Goal: Information Seeking & Learning: Learn about a topic

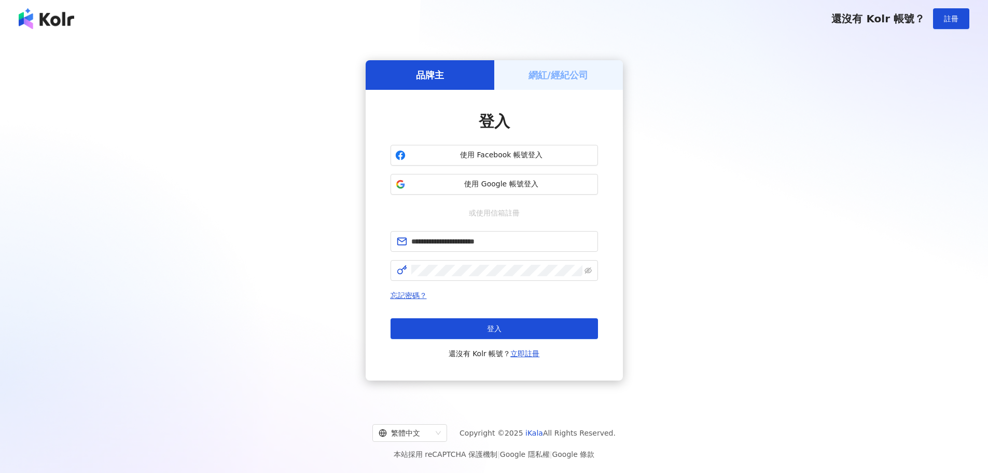
click at [449, 342] on div "登入 還沒有 Kolr 帳號？ 立即註冊" at bounding box center [494, 338] width 207 height 41
click at [449, 334] on button "登入" at bounding box center [494, 328] width 207 height 21
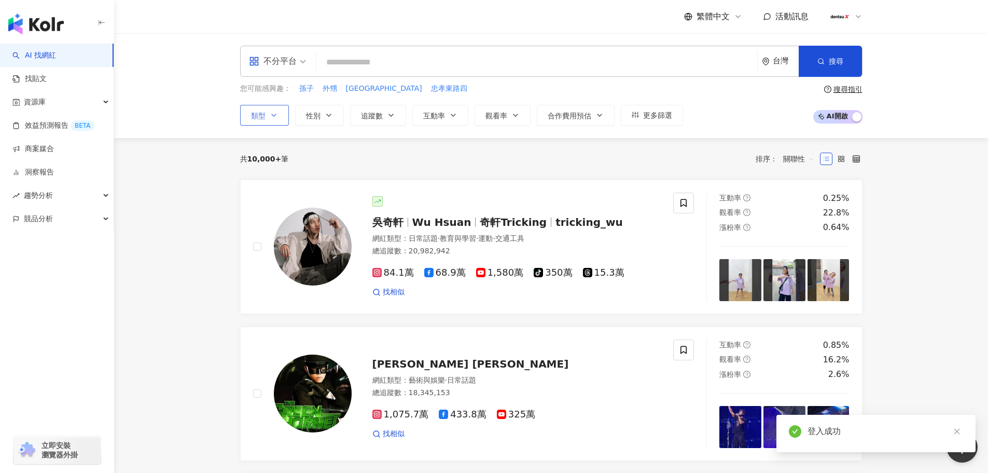
click at [276, 119] on icon "button" at bounding box center [274, 115] width 8 height 8
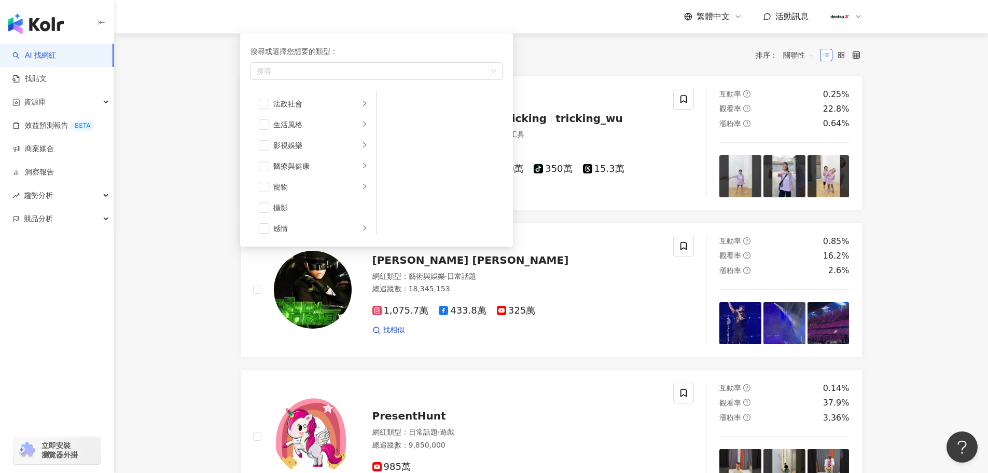
scroll to position [259, 0]
click at [305, 119] on div "醫療與健康" at bounding box center [316, 113] width 86 height 11
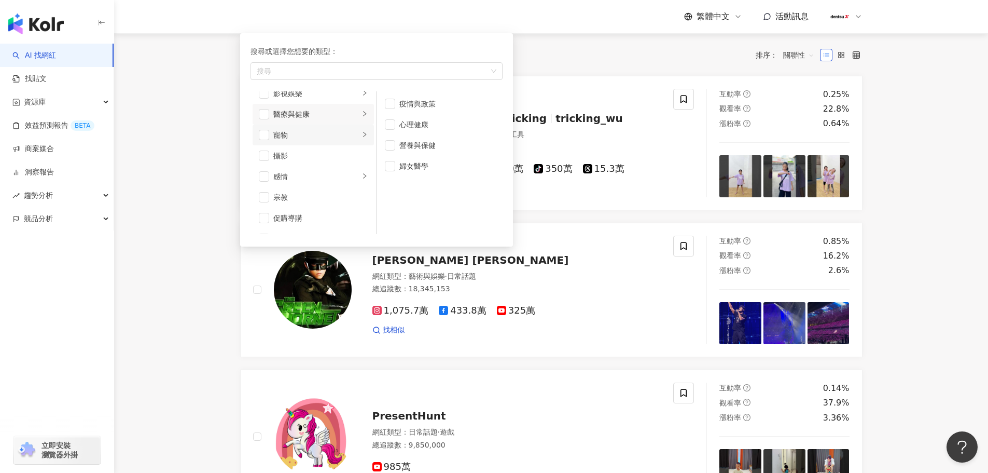
click at [296, 134] on div "寵物" at bounding box center [316, 134] width 86 height 11
click at [298, 158] on div "攝影" at bounding box center [320, 155] width 94 height 11
click at [262, 157] on span "button" at bounding box center [264, 155] width 10 height 10
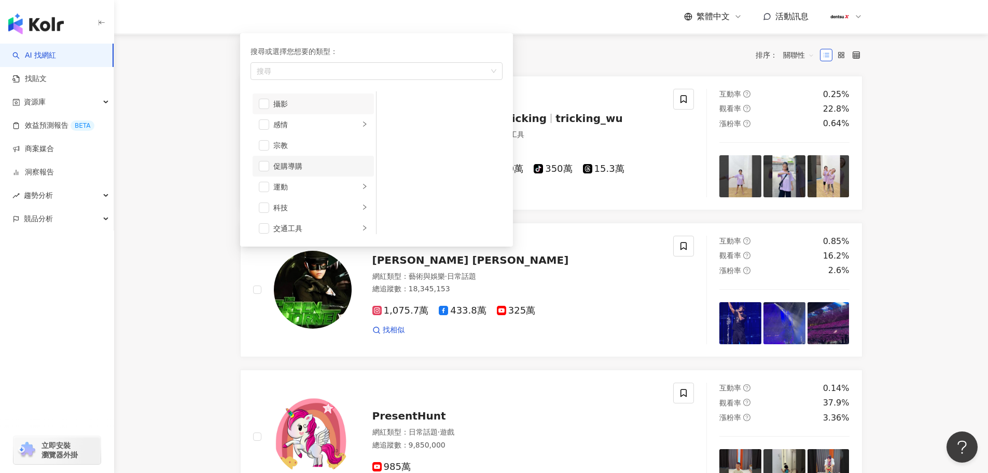
click at [295, 173] on li "促購導購" at bounding box center [313, 166] width 121 height 21
click at [284, 160] on div "科技" at bounding box center [316, 159] width 86 height 11
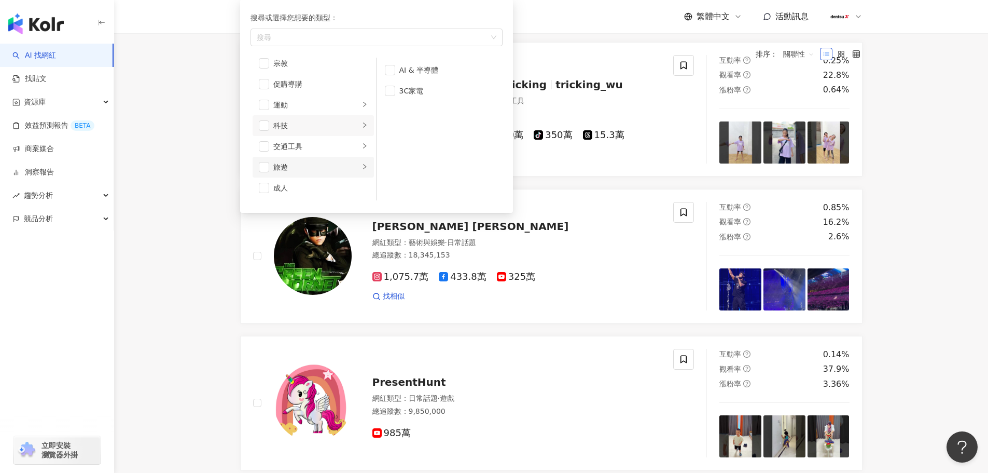
scroll to position [156, 0]
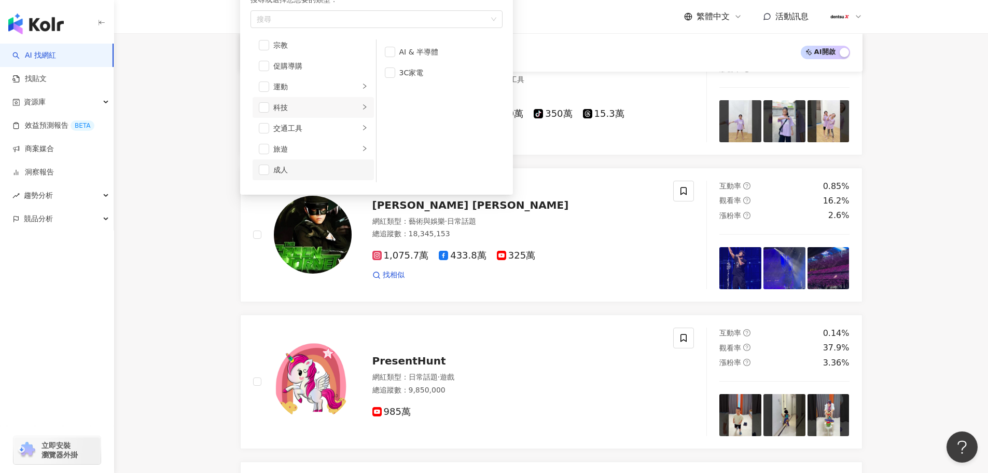
click at [306, 169] on div "成人" at bounding box center [320, 169] width 94 height 11
click at [314, 78] on div "生活風格" at bounding box center [316, 76] width 86 height 11
click at [307, 94] on div "影視娛樂" at bounding box center [316, 96] width 86 height 11
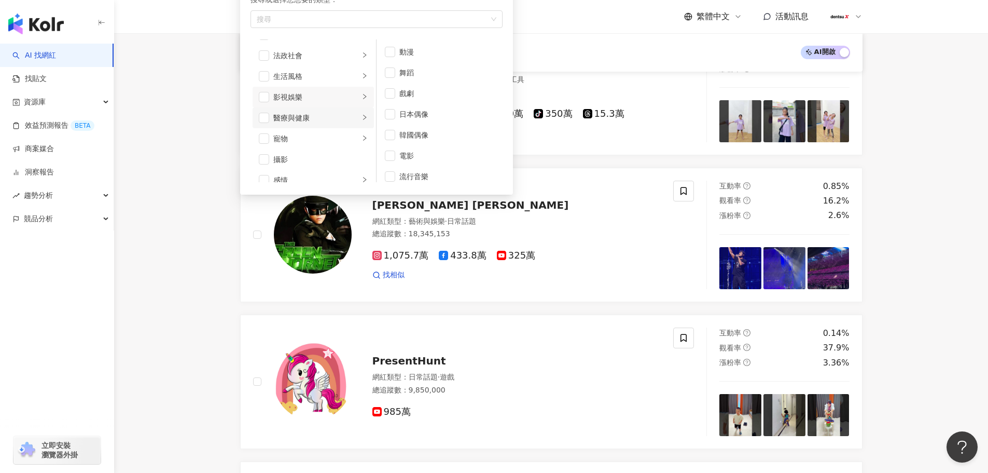
click at [309, 120] on div "醫療與健康" at bounding box center [316, 117] width 86 height 11
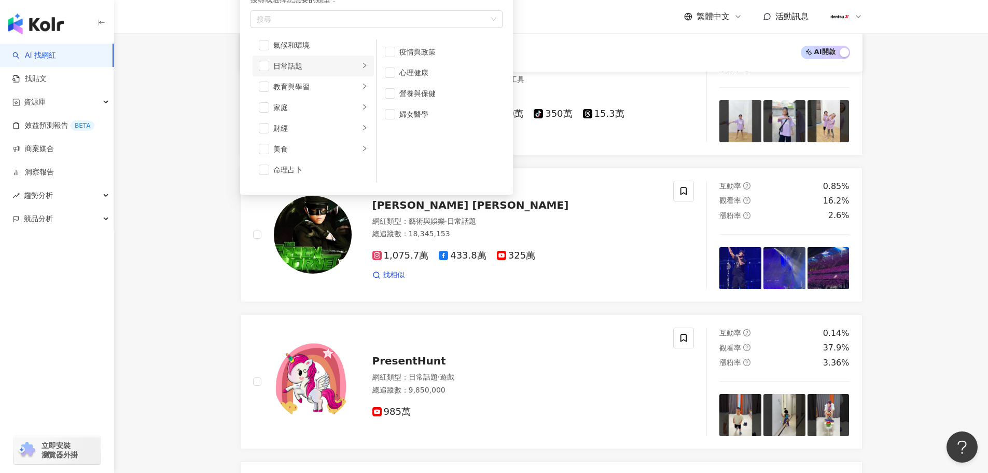
click at [316, 66] on div "日常話題" at bounding box center [316, 65] width 86 height 11
click at [263, 70] on span "button" at bounding box center [264, 66] width 10 height 10
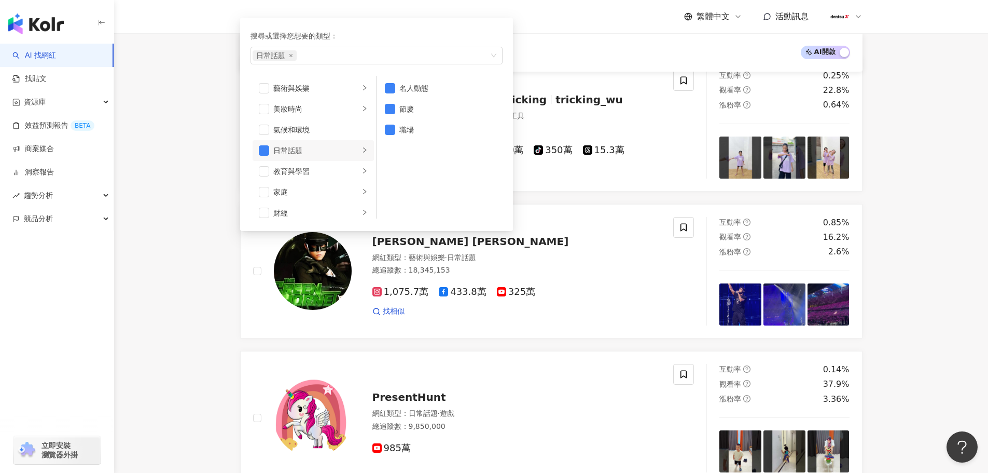
scroll to position [104, 0]
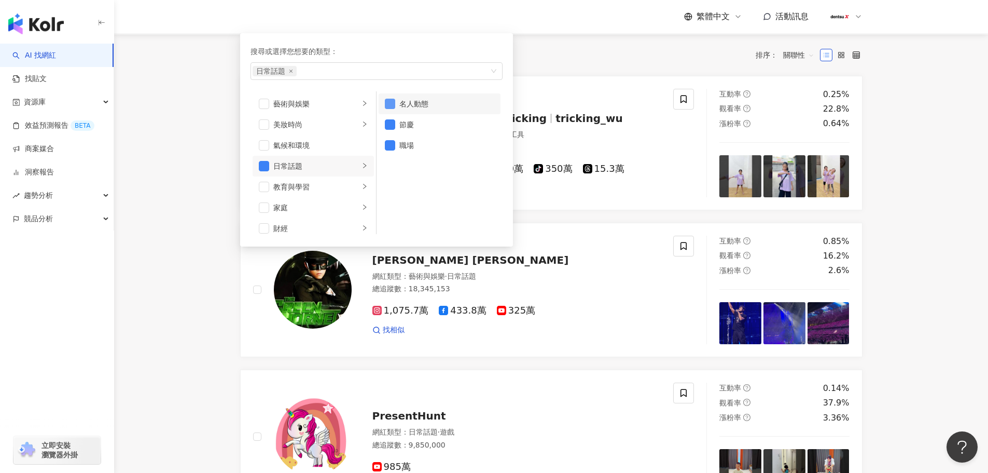
click at [389, 105] on span "button" at bounding box center [390, 104] width 10 height 10
click at [390, 124] on span "button" at bounding box center [390, 124] width 10 height 10
click at [269, 189] on li "教育與學習" at bounding box center [313, 186] width 121 height 21
click at [266, 145] on span "button" at bounding box center [264, 145] width 10 height 10
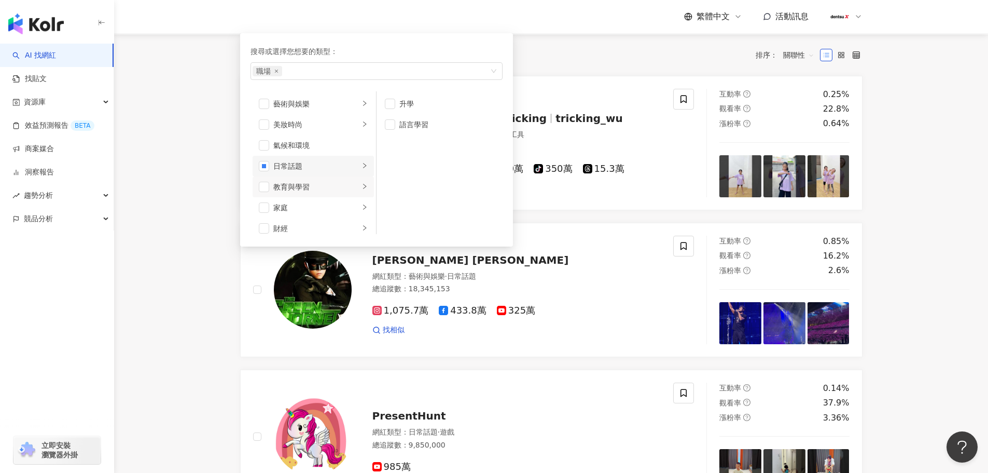
click at [257, 163] on li "日常話題" at bounding box center [313, 166] width 121 height 21
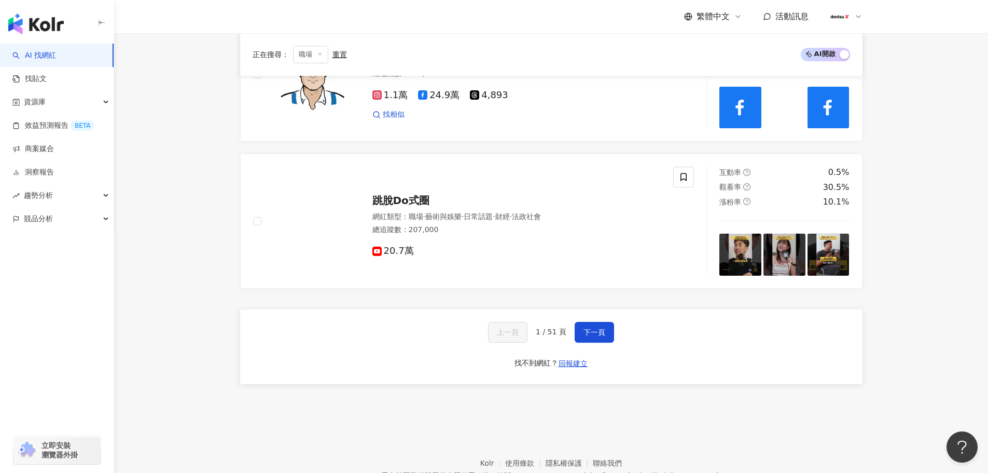
scroll to position [1770, 0]
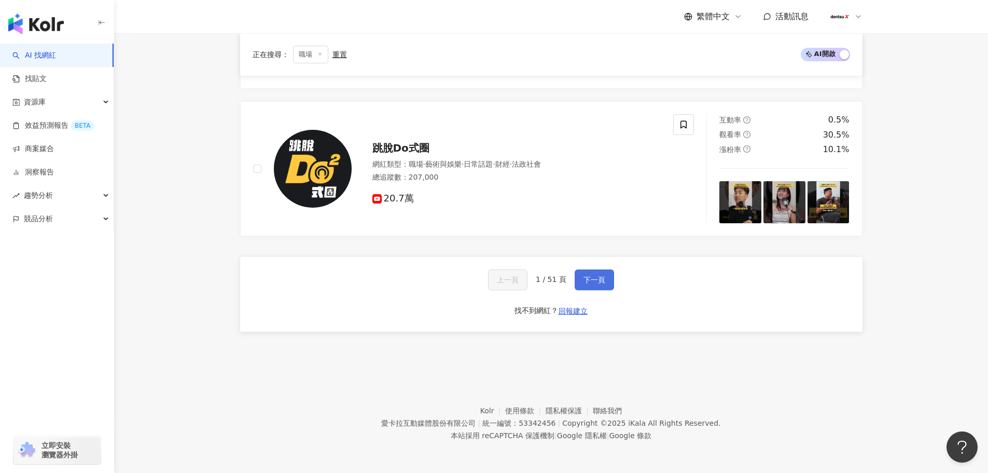
click at [591, 277] on span "下一頁" at bounding box center [595, 279] width 22 height 8
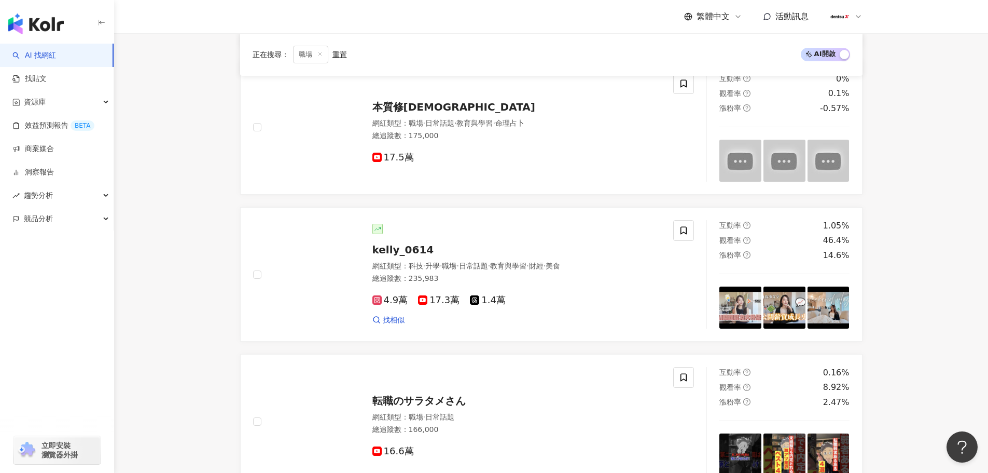
scroll to position [1740, 0]
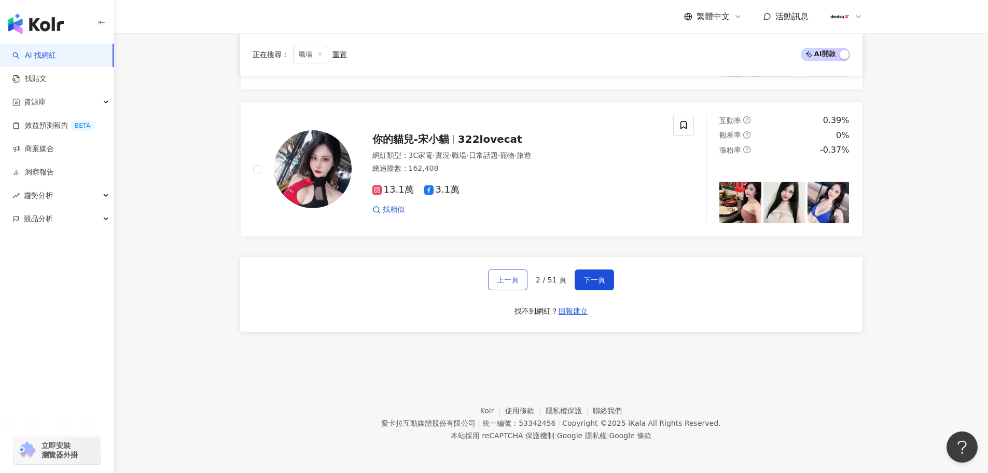
click at [506, 280] on span "上一頁" at bounding box center [508, 279] width 22 height 8
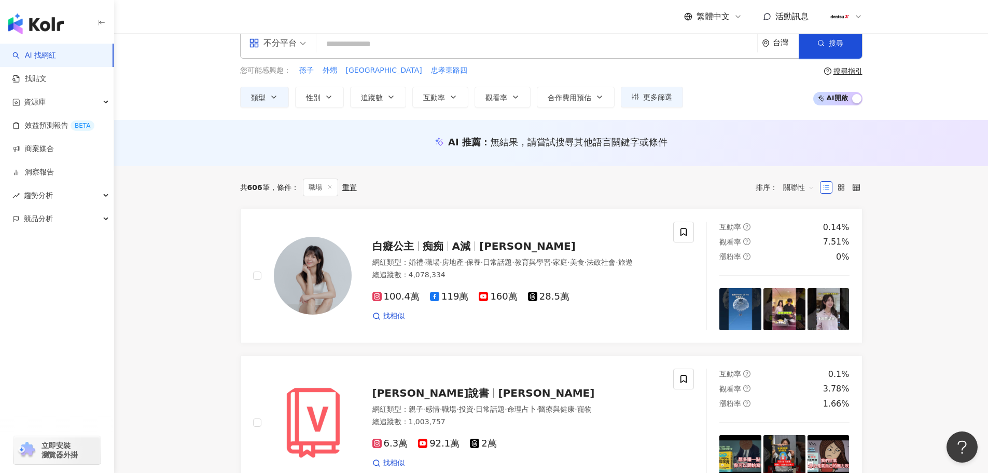
scroll to position [0, 0]
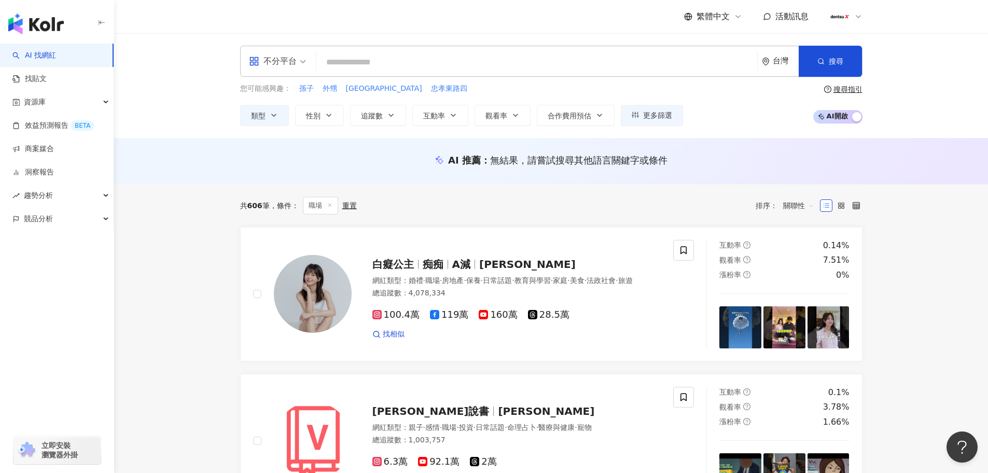
click at [358, 65] on input "search" at bounding box center [537, 62] width 433 height 20
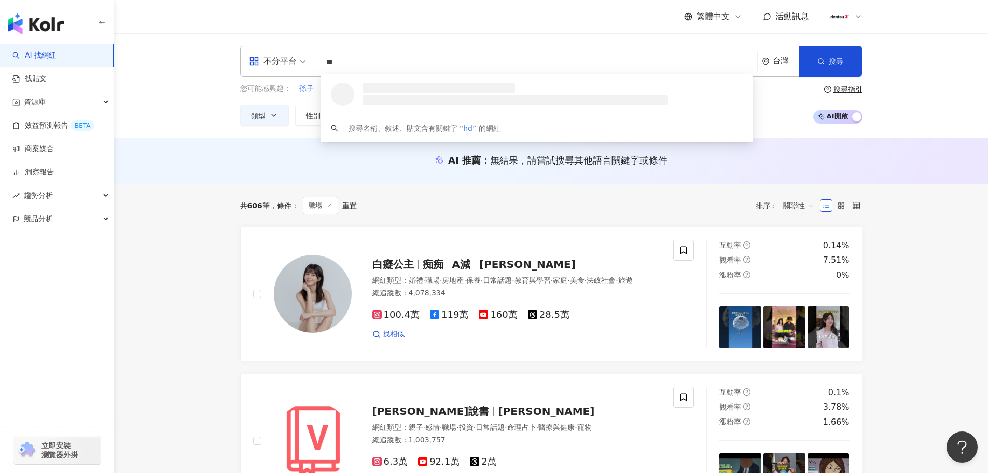
type input "*"
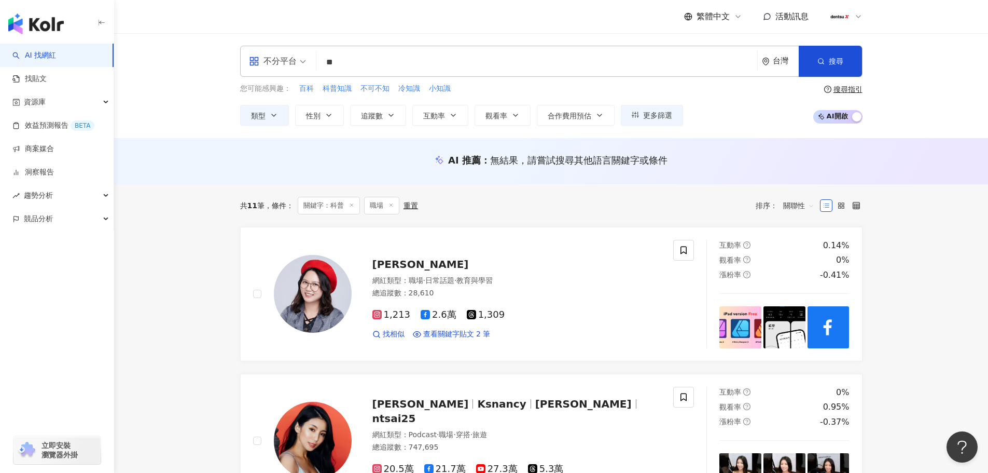
drag, startPoint x: 367, startPoint y: 57, endPoint x: 72, endPoint y: 35, distance: 295.4
click at [140, 45] on div "不分平台 科普 ** 台灣 搜尋 95e38a96-5e66-46f5-a2cf-64bea6d68e36 科普學園 2,070 追蹤者 起源科普 22,60…" at bounding box center [551, 85] width 874 height 105
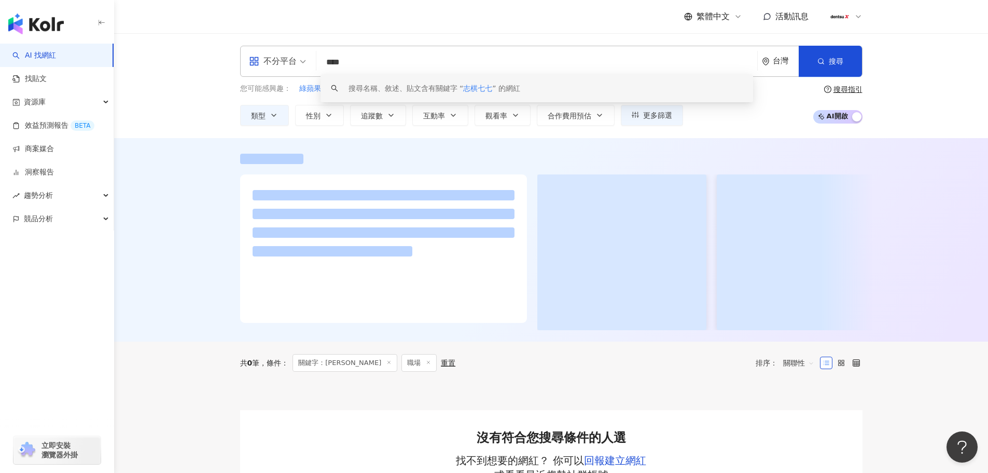
click at [344, 64] on input "****" at bounding box center [537, 62] width 433 height 20
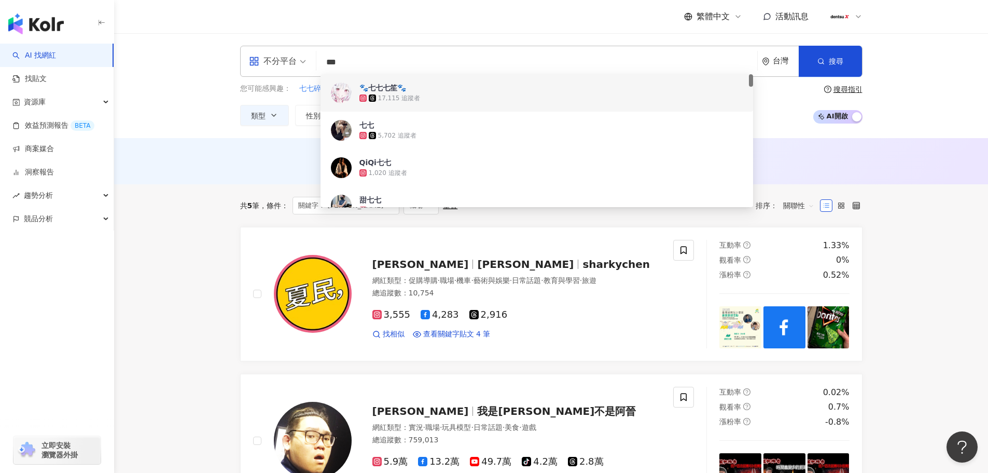
click at [404, 58] on input "**" at bounding box center [537, 62] width 433 height 20
type input "*"
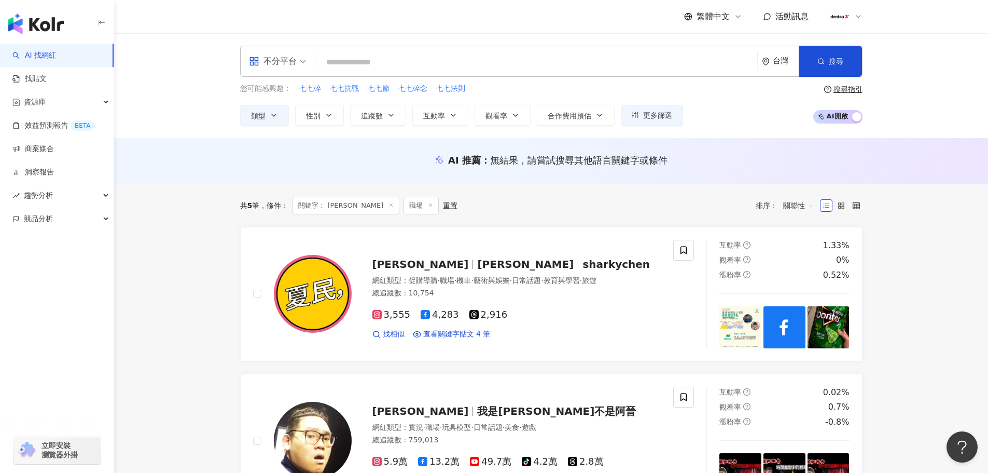
click at [330, 62] on input "search" at bounding box center [537, 62] width 433 height 20
paste input "****"
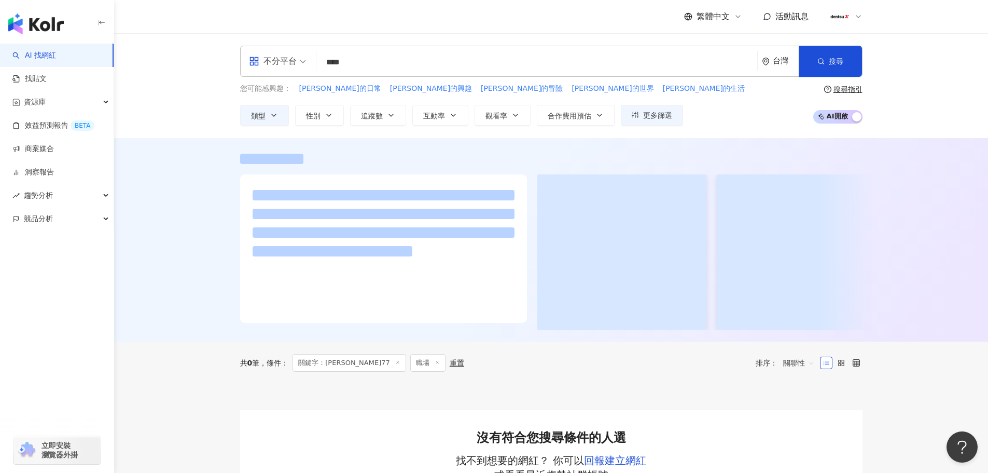
drag, startPoint x: 376, startPoint y: 56, endPoint x: 387, endPoint y: 58, distance: 11.1
click at [378, 56] on input "****" at bounding box center [537, 62] width 433 height 20
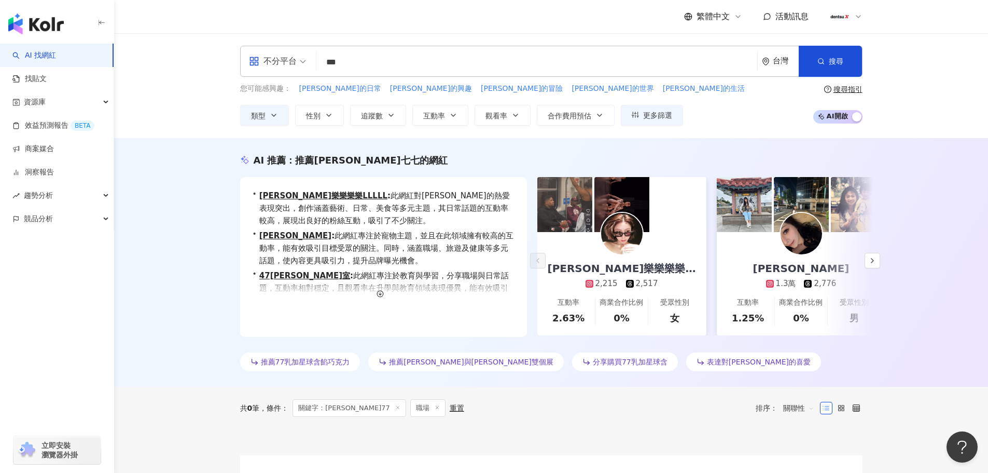
type input "**"
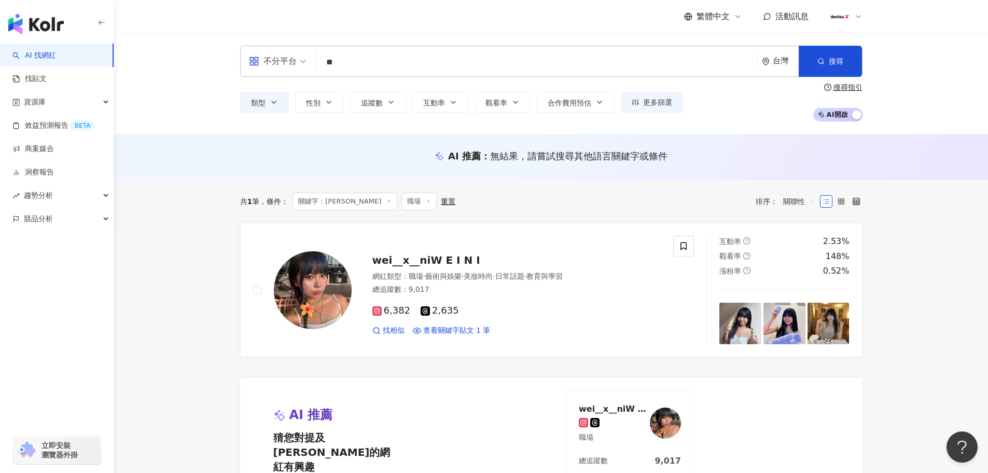
drag, startPoint x: 348, startPoint y: 59, endPoint x: 315, endPoint y: 57, distance: 32.2
click at [315, 57] on div "不分平台 志祺 ** 台灣 搜尋 loading 搜尋名稱、敘述、貼文含有關鍵字 “ 志祺 ” 的網紅" at bounding box center [551, 61] width 622 height 31
paste input "****"
type input "****"
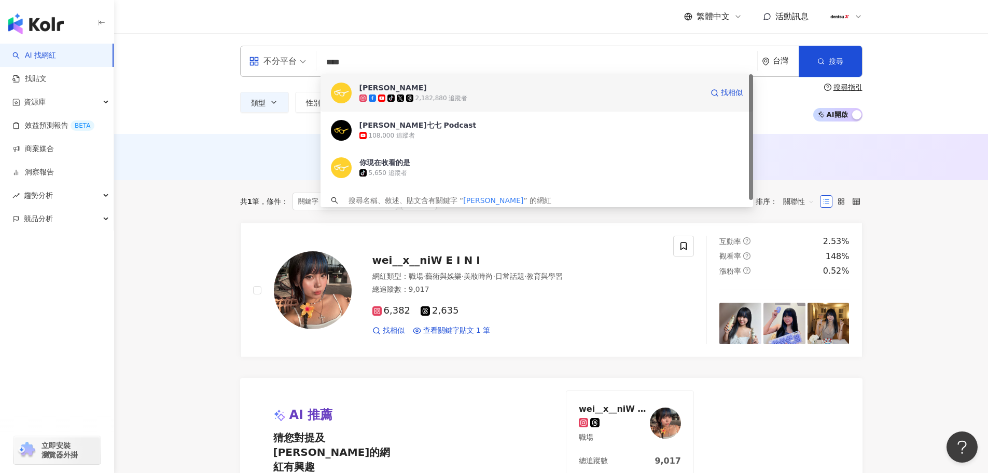
click at [492, 84] on span "[PERSON_NAME][PERSON_NAME]" at bounding box center [530, 87] width 343 height 10
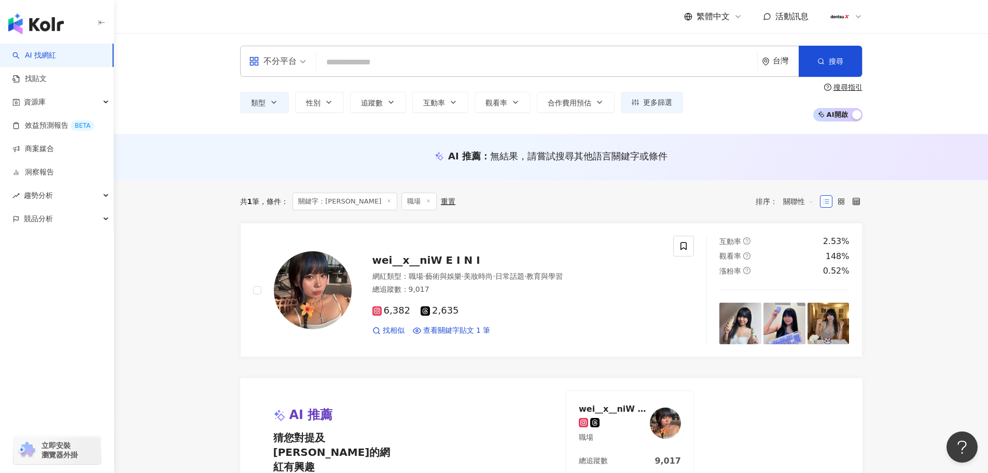
click at [346, 65] on input "search" at bounding box center [537, 62] width 433 height 20
paste input "****"
type input "****"
click at [280, 108] on button "類型" at bounding box center [264, 102] width 49 height 21
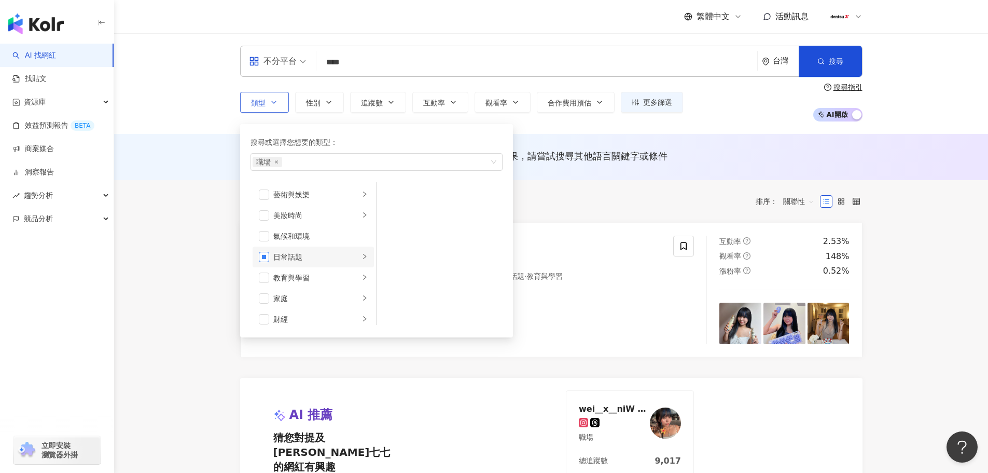
click at [260, 260] on span "button" at bounding box center [264, 257] width 10 height 10
click at [263, 256] on span "button" at bounding box center [264, 257] width 10 height 10
click at [190, 254] on main "不分平台 **** 台灣 搜尋 445bfd9d-4f7a-4635-a80f-e2a31cb6c9ac 志祺七七 tiktok-icon 2,182,880…" at bounding box center [551, 345] width 874 height 625
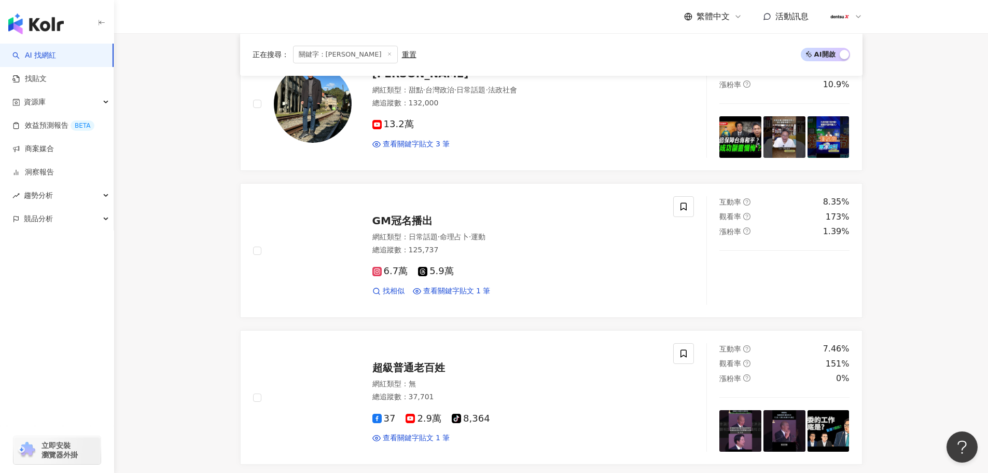
scroll to position [1089, 0]
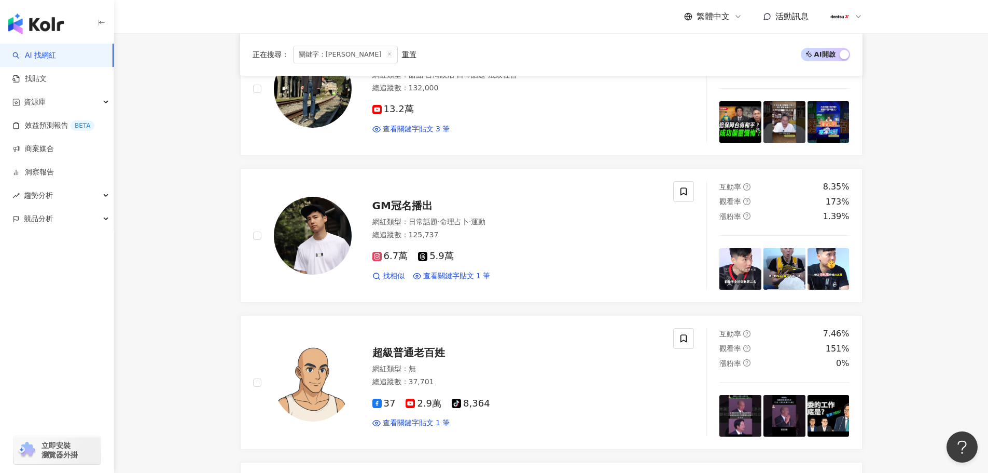
click at [912, 279] on main "不分平台 **** 台灣 搜尋 445bfd9d-4f7a-4635-a80f-e2a31cb6c9ac 志祺七七 tiktok-icon 2,182,880…" at bounding box center [551, 67] width 874 height 2246
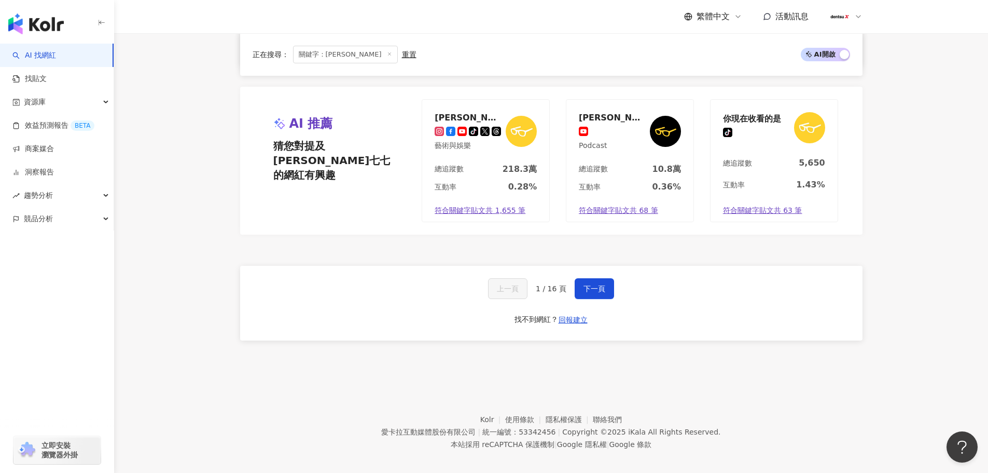
scroll to position [1915, 0]
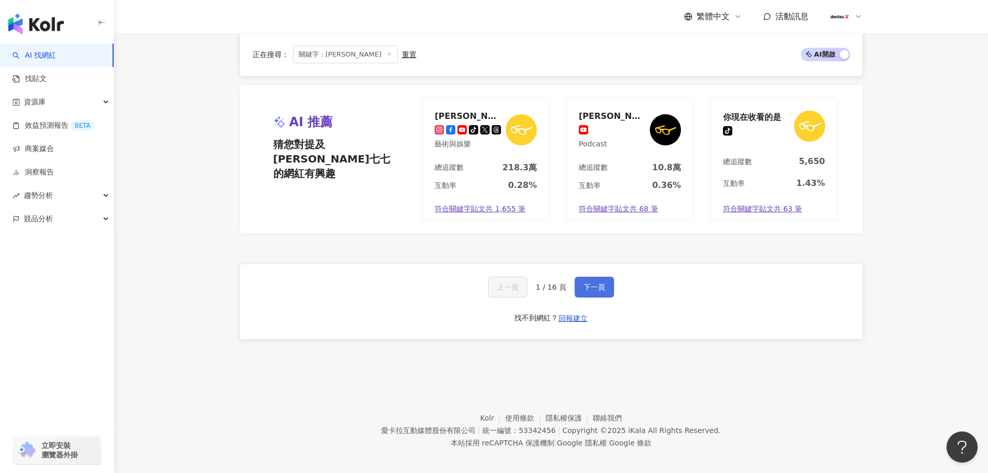
click at [586, 283] on span "下一頁" at bounding box center [595, 287] width 22 height 8
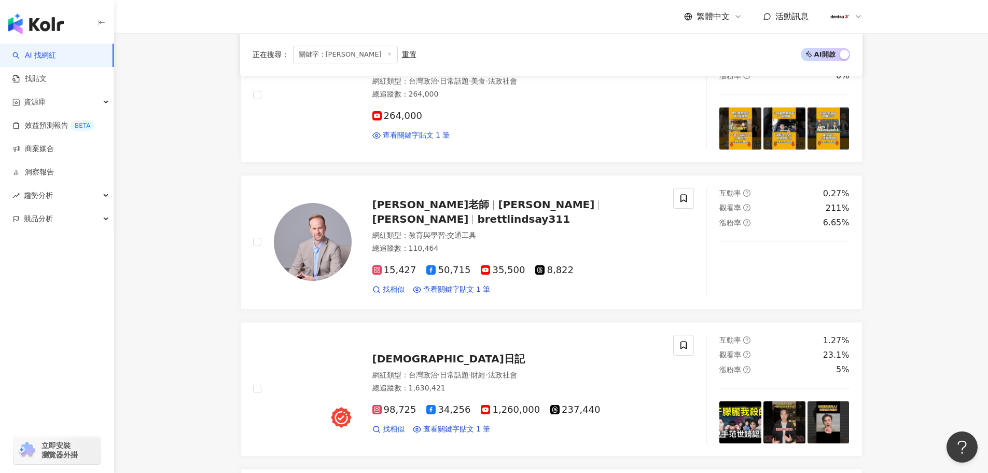
scroll to position [1922, 0]
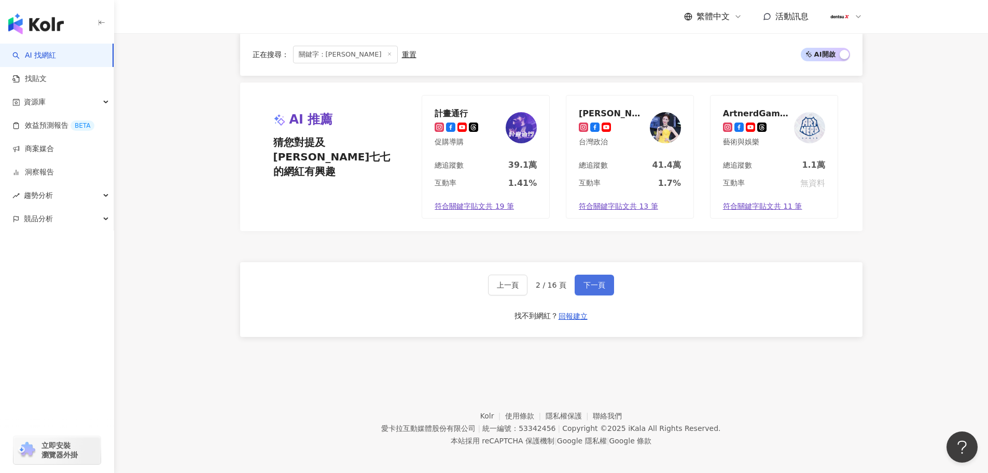
click at [591, 281] on span "下一頁" at bounding box center [595, 285] width 22 height 8
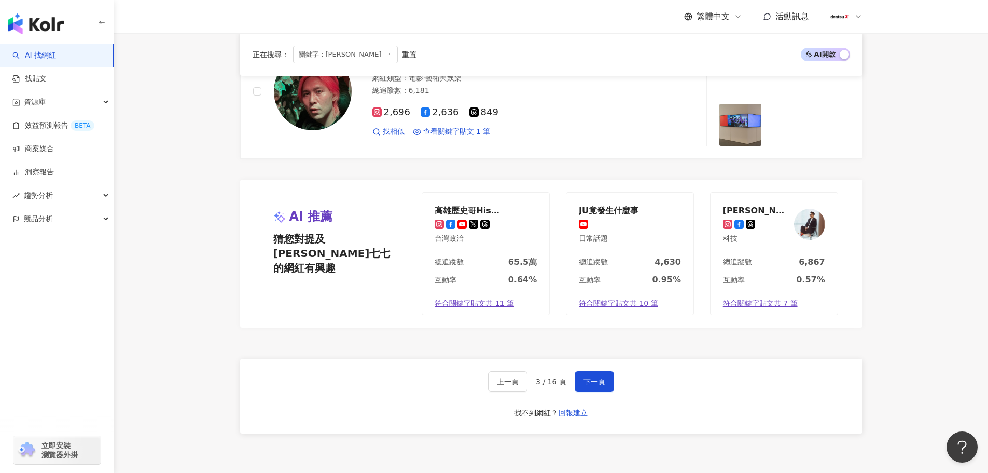
scroll to position [1811, 0]
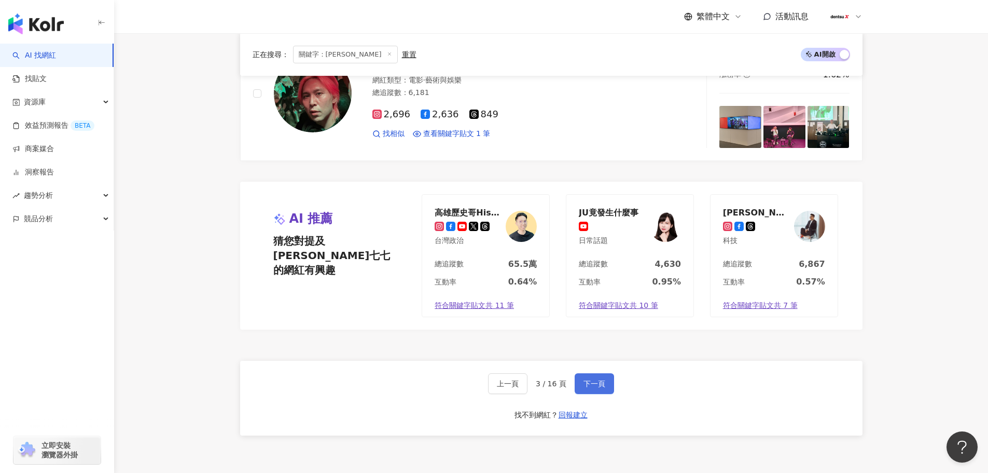
click at [592, 379] on span "下一頁" at bounding box center [595, 383] width 22 height 8
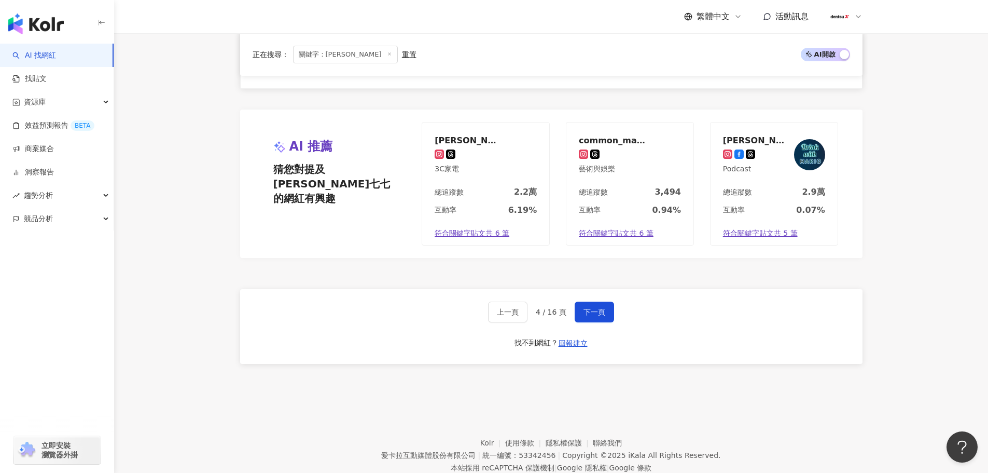
scroll to position [1919, 0]
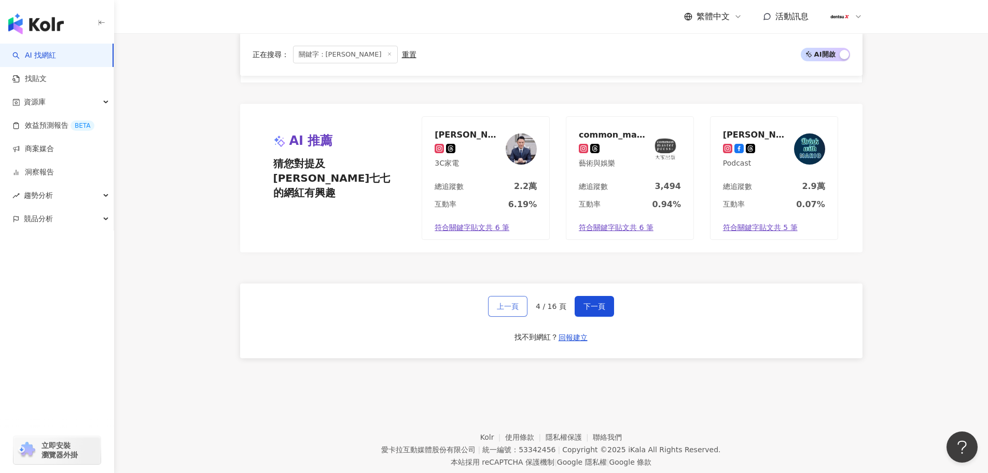
click at [500, 304] on span "上一頁" at bounding box center [508, 306] width 22 height 8
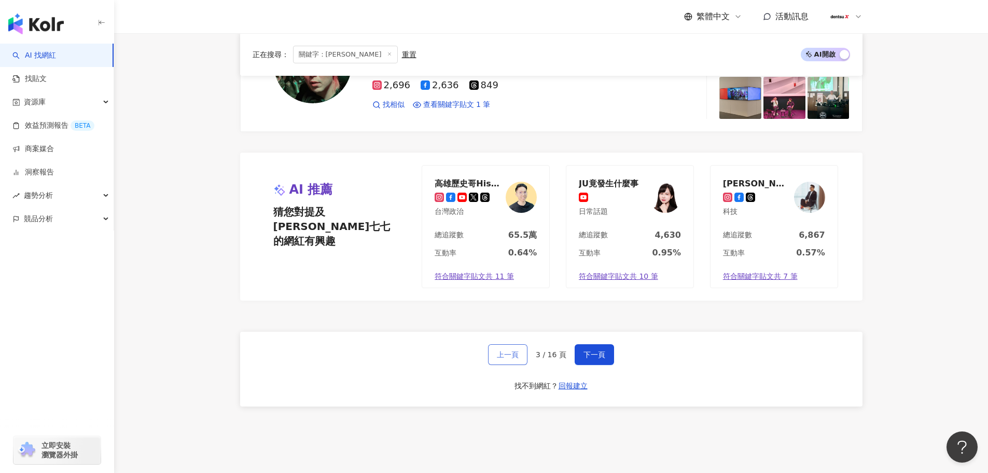
scroll to position [1915, 0]
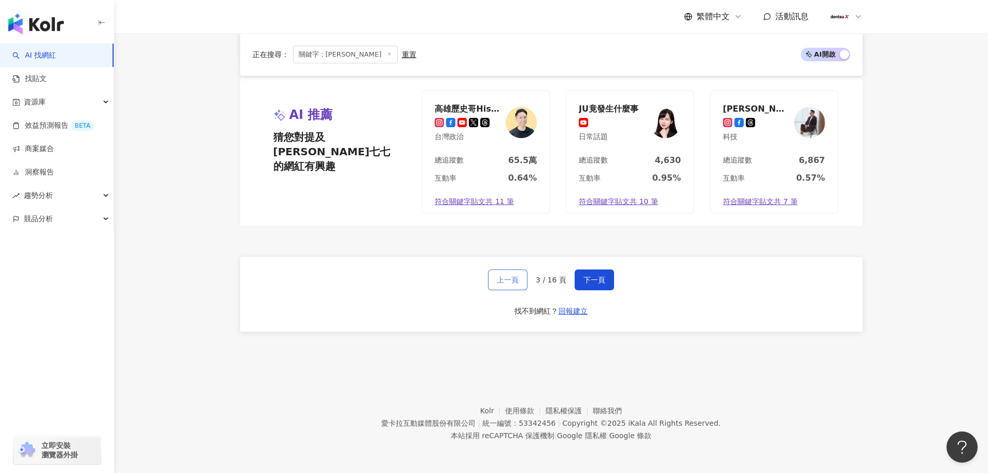
click at [522, 282] on button "上一頁" at bounding box center [507, 279] width 39 height 21
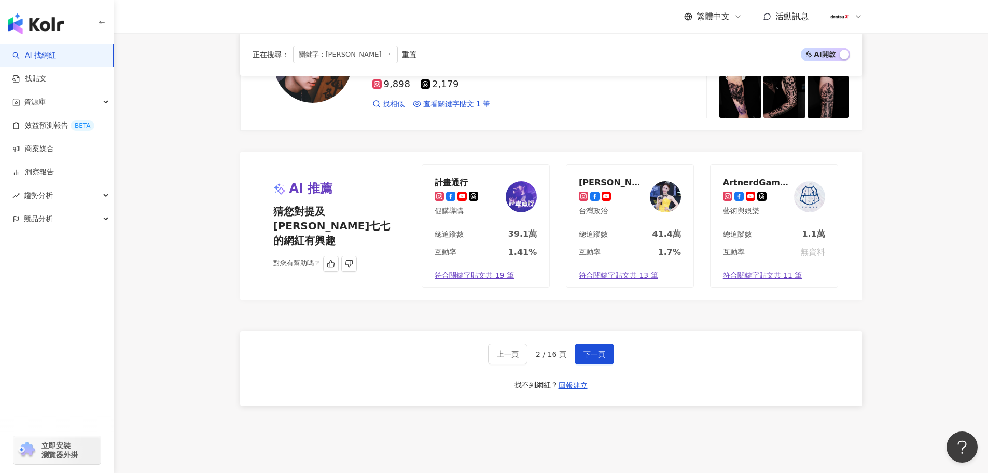
scroll to position [1922, 0]
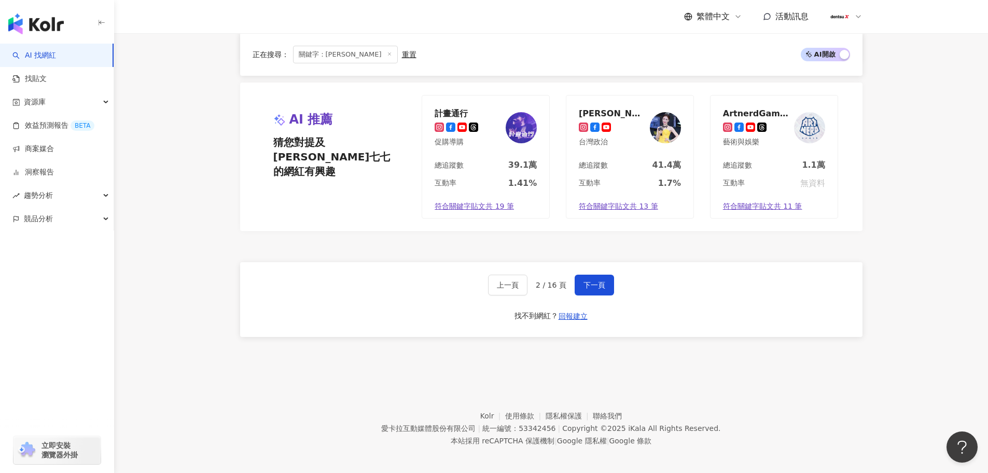
click at [613, 284] on div "上一頁 2 / 16 頁 下一頁 找不到網紅？ 回報建立" at bounding box center [551, 299] width 622 height 75
click at [598, 281] on span "下一頁" at bounding box center [595, 285] width 22 height 8
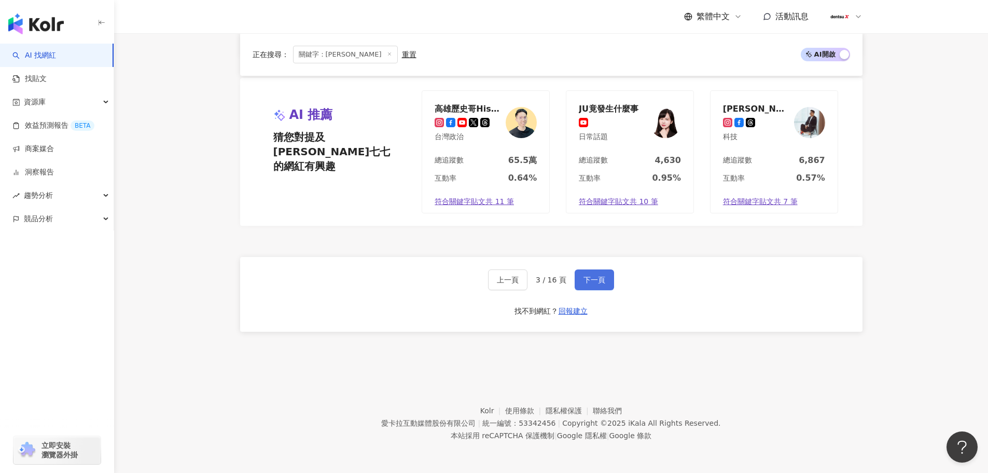
scroll to position [1915, 0]
click at [597, 280] on span "下一頁" at bounding box center [595, 279] width 22 height 8
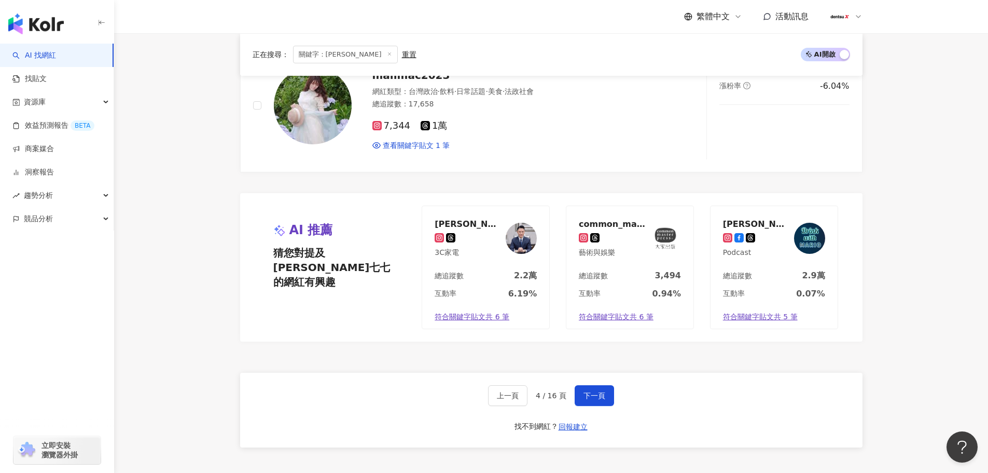
scroll to position [1946, 0]
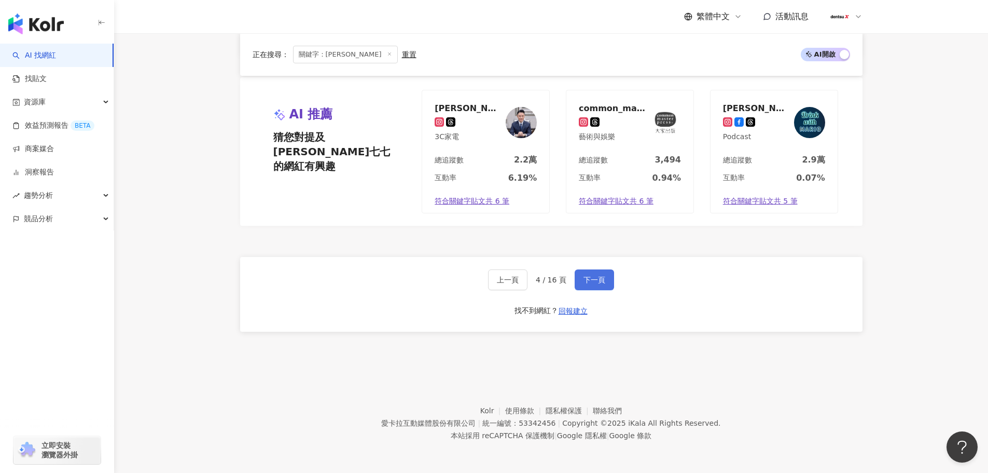
click at [606, 288] on button "下一頁" at bounding box center [594, 279] width 39 height 21
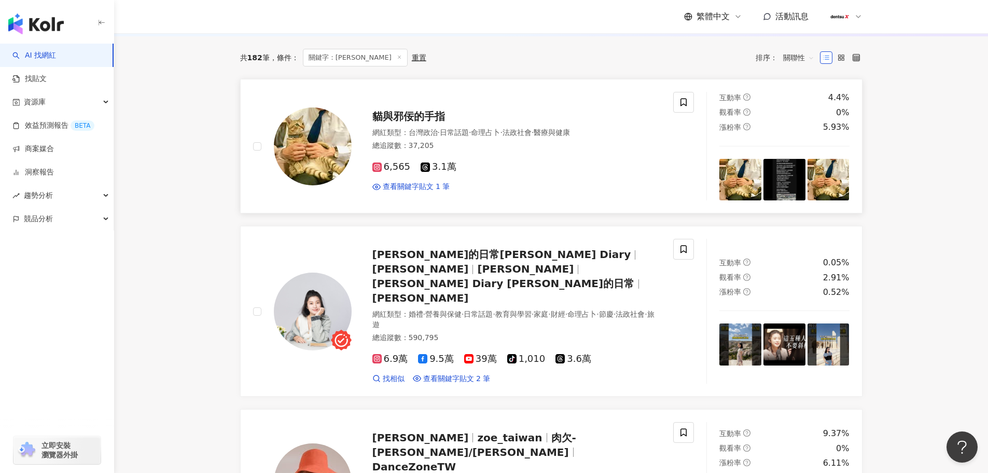
scroll to position [156, 0]
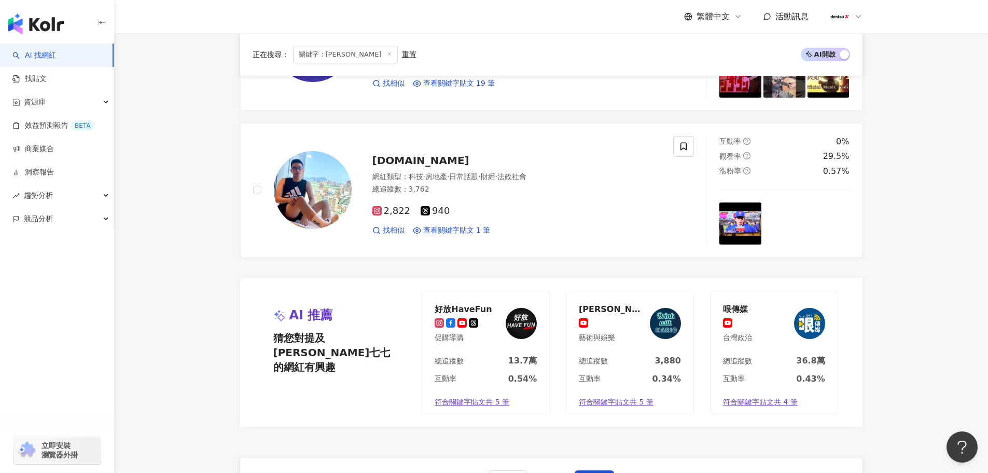
scroll to position [1952, 0]
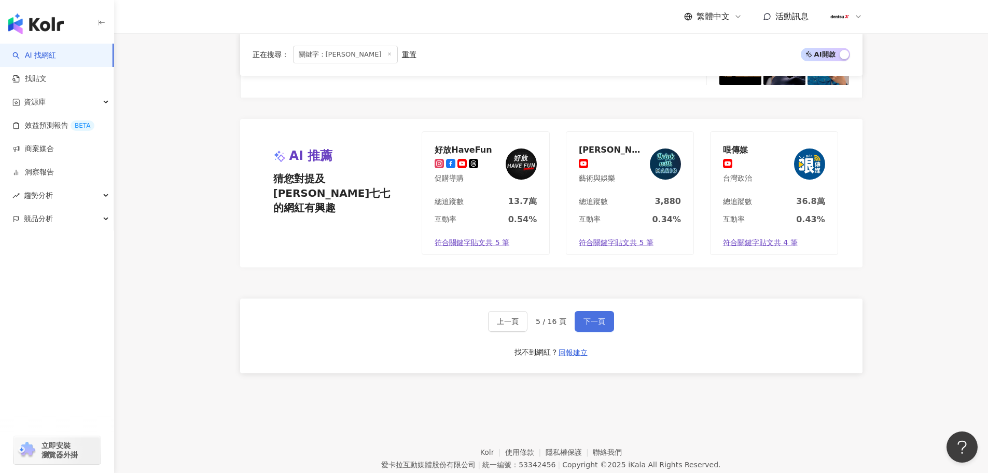
click at [601, 317] on span "下一頁" at bounding box center [595, 321] width 22 height 8
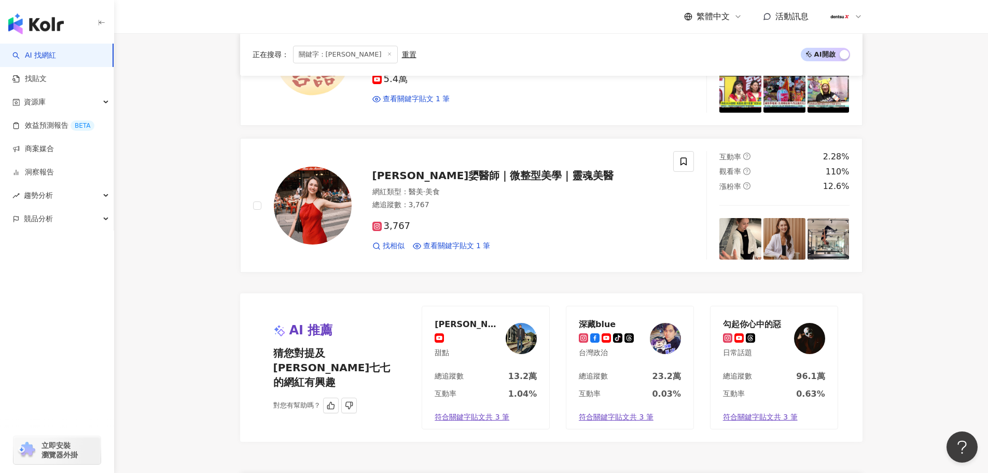
scroll to position [1764, 0]
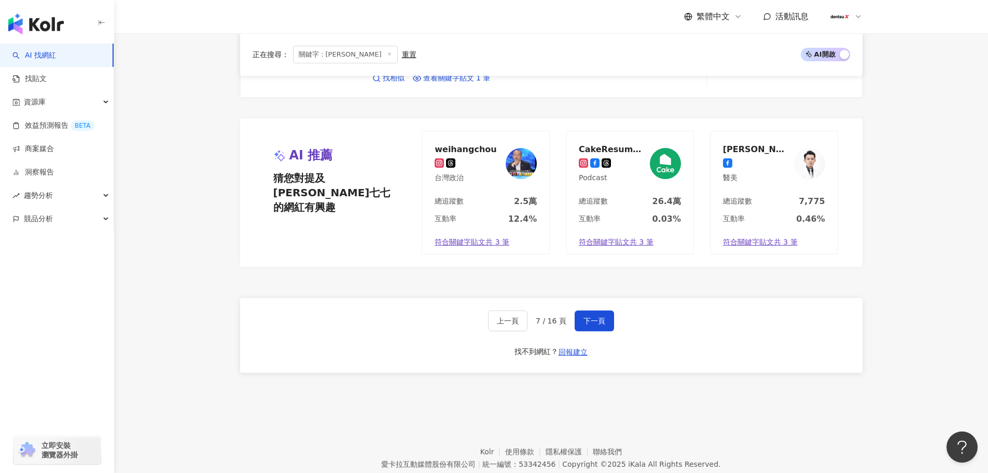
scroll to position [2047, 0]
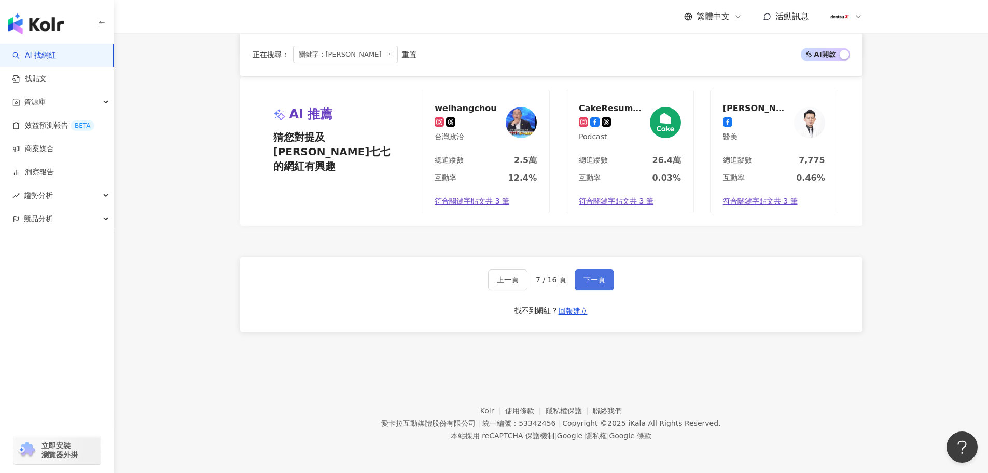
click at [584, 284] on span "下一頁" at bounding box center [595, 279] width 22 height 8
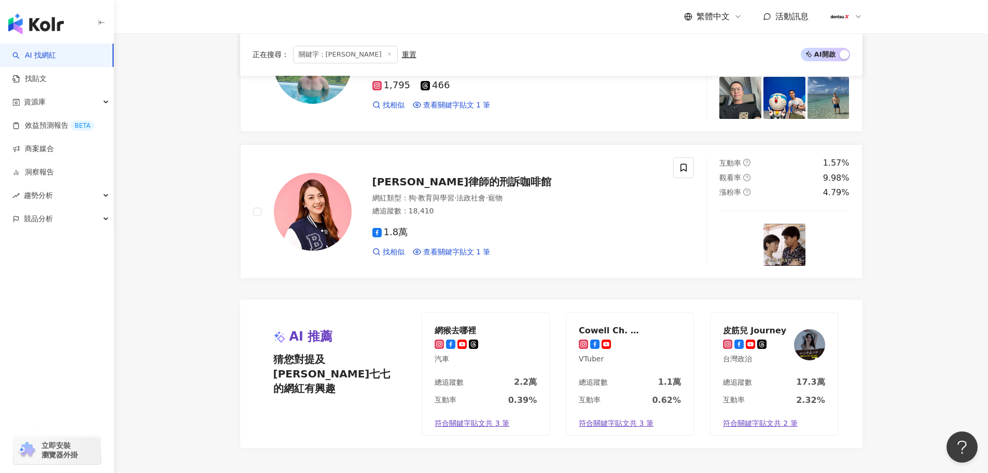
scroll to position [1815, 0]
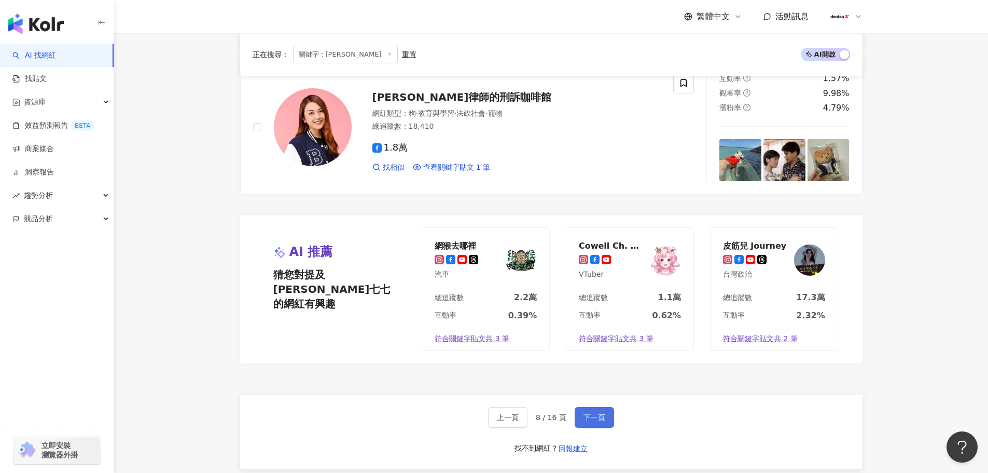
click at [607, 414] on button "下一頁" at bounding box center [594, 417] width 39 height 21
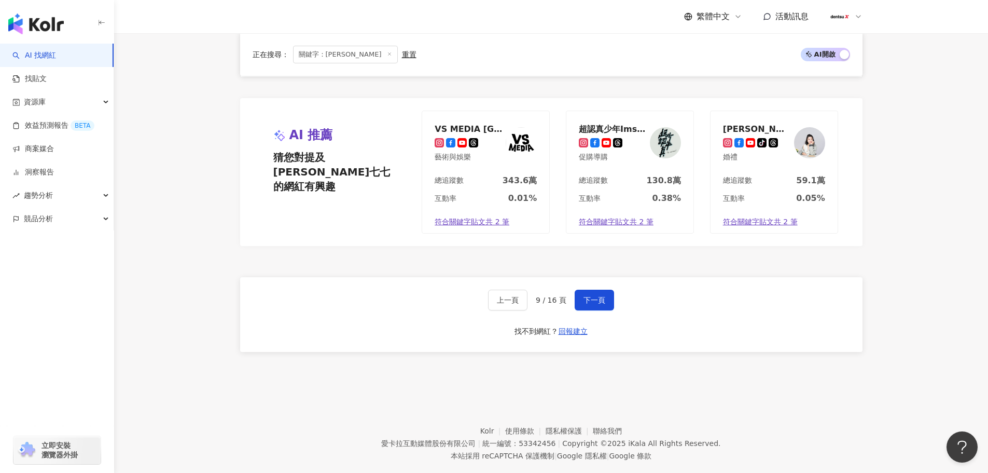
scroll to position [1915, 0]
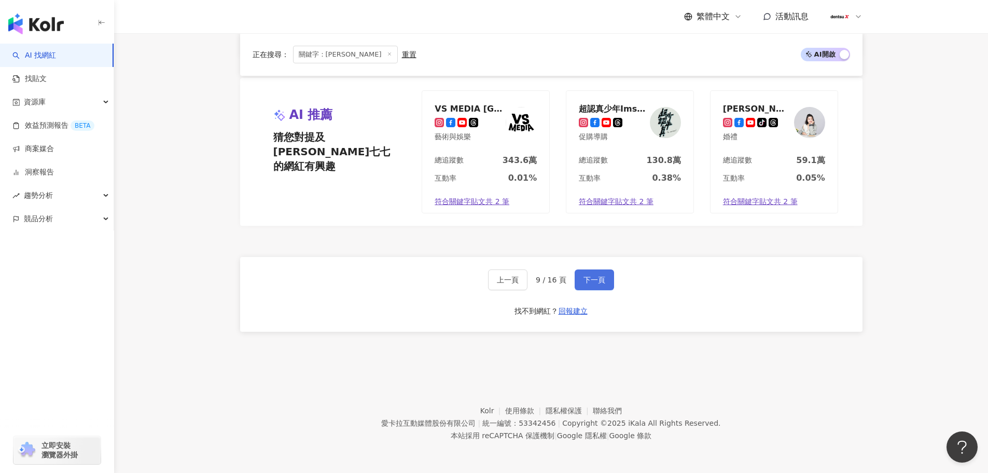
click at [591, 286] on button "下一頁" at bounding box center [594, 279] width 39 height 21
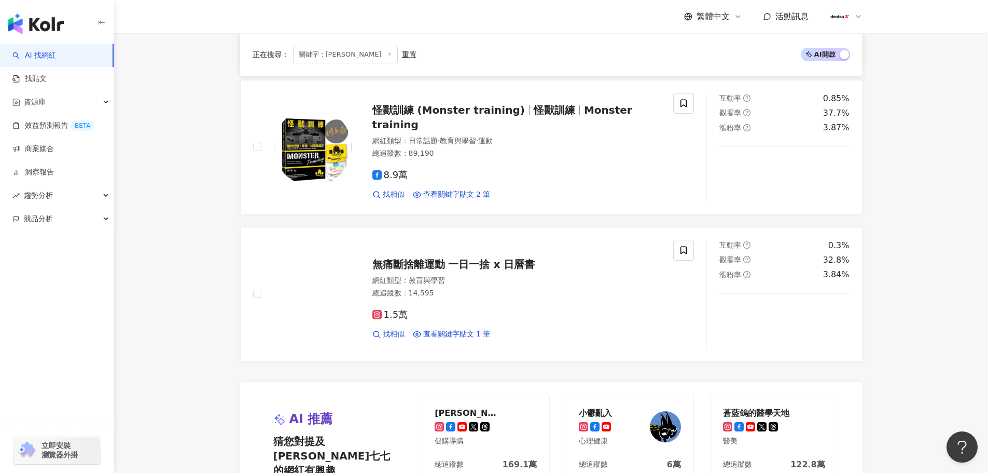
scroll to position [1848, 0]
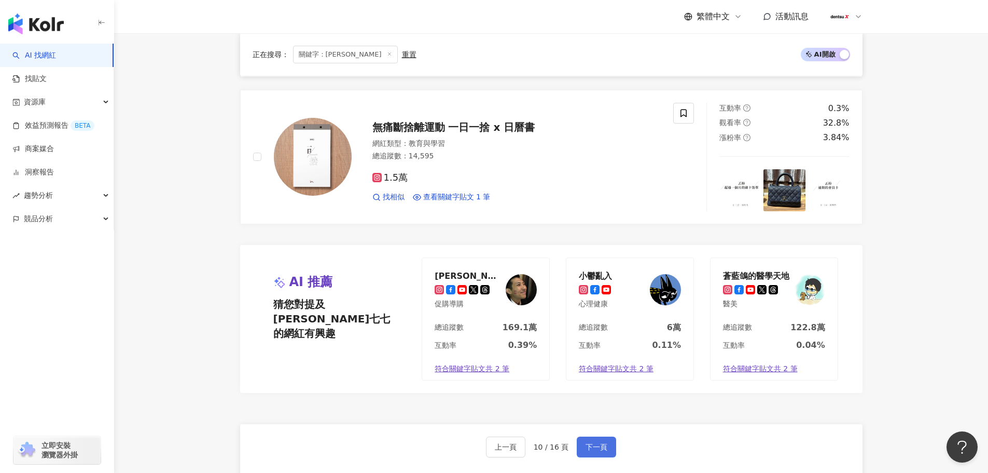
click at [588, 442] on span "下一頁" at bounding box center [597, 446] width 22 height 8
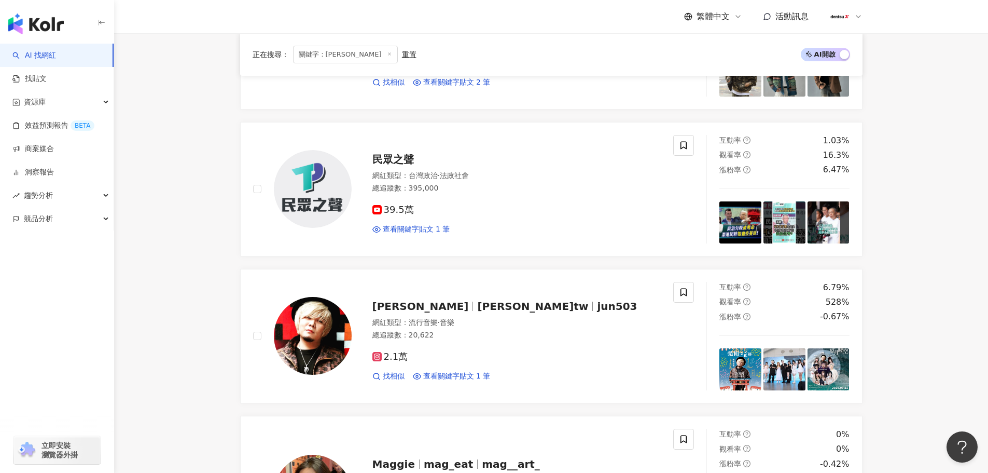
scroll to position [1141, 0]
